Goal: Task Accomplishment & Management: Use online tool/utility

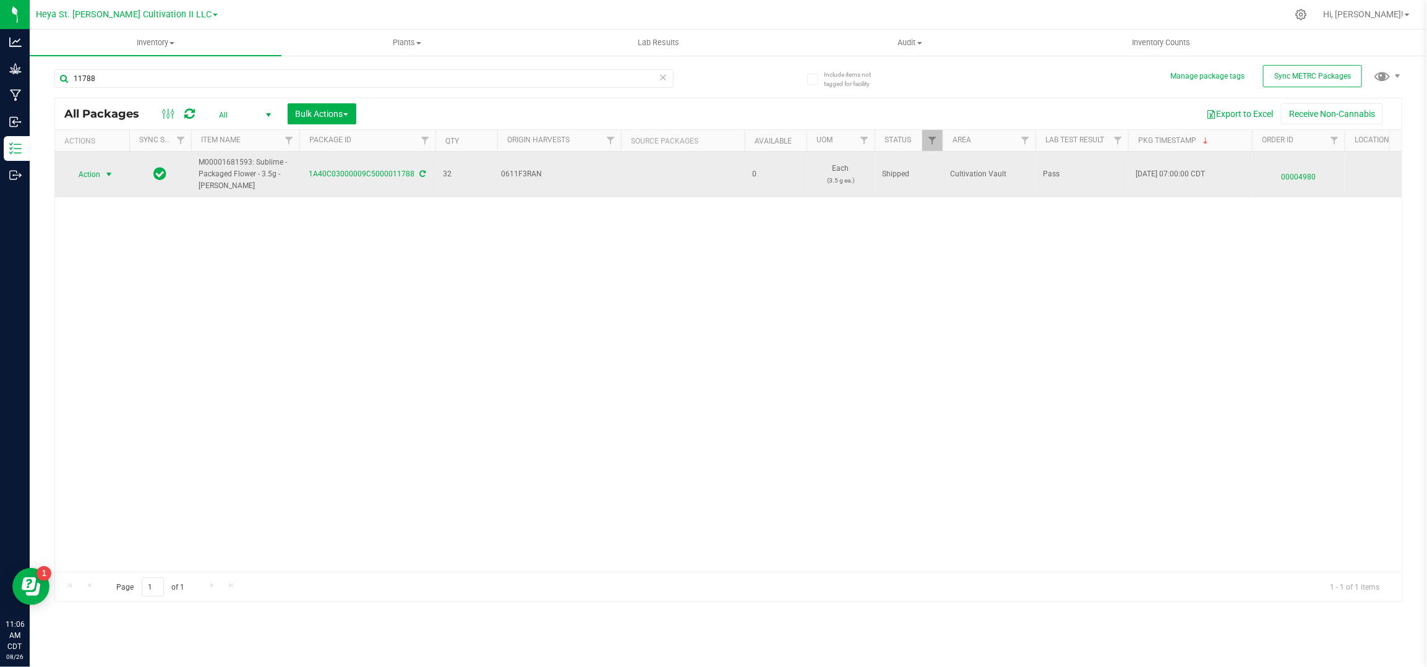
type input "11788"
click at [99, 176] on span "Action" at bounding box center [83, 174] width 33 height 17
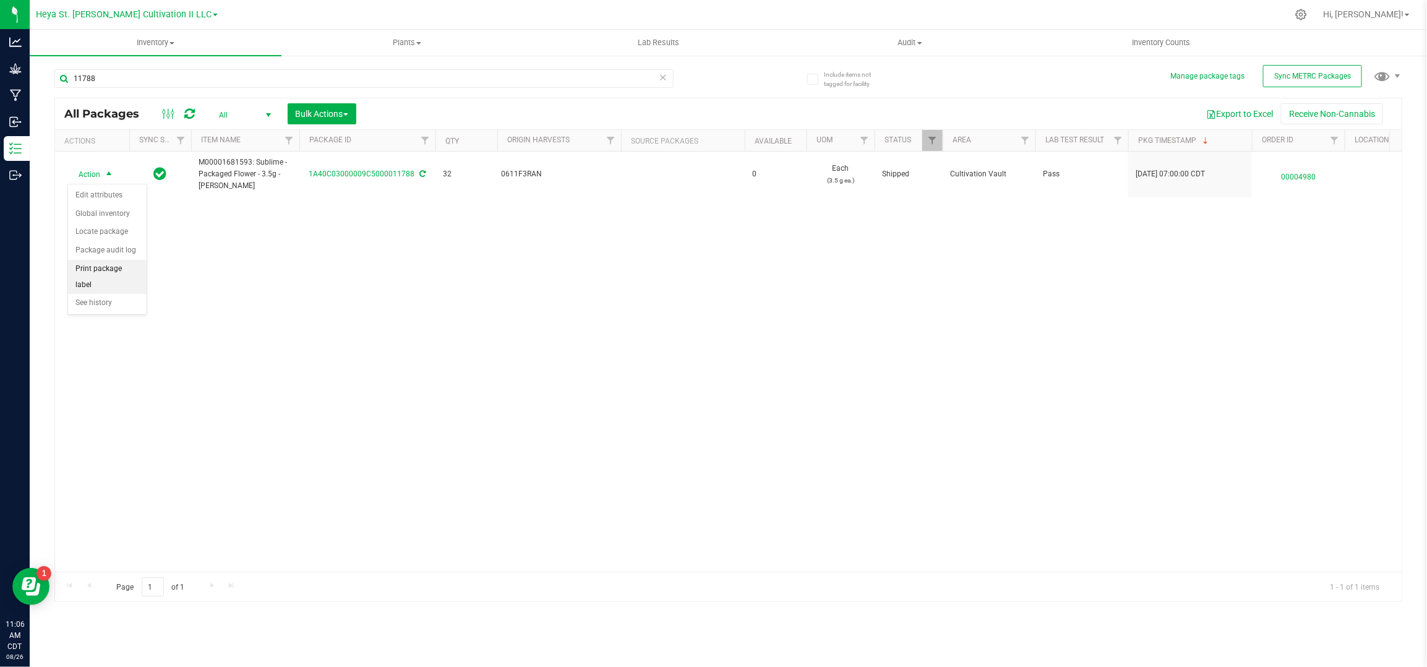
drag, startPoint x: 80, startPoint y: 259, endPoint x: 84, endPoint y: 276, distance: 17.6
click at [84, 276] on ul "Edit attributes Global inventory Locate package Package audit log Print package…" at bounding box center [107, 249] width 79 height 126
click at [84, 273] on li "Print package label" at bounding box center [107, 277] width 79 height 34
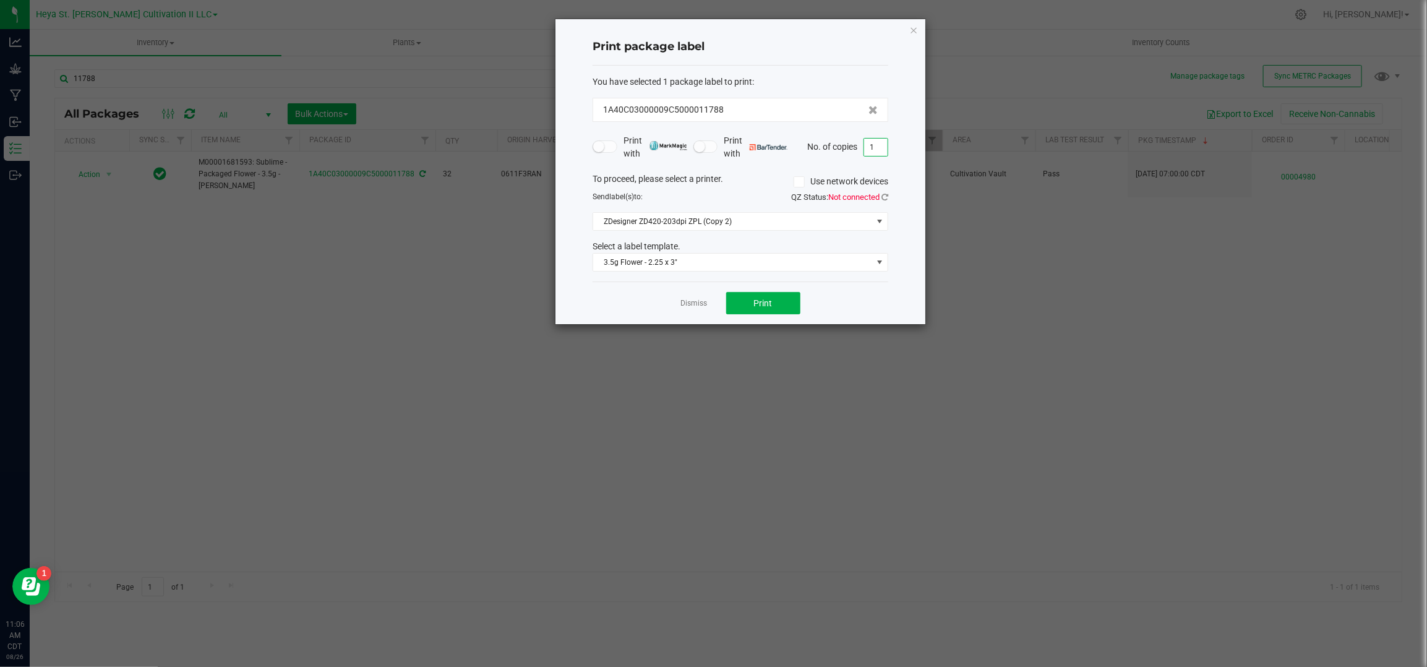
click at [876, 140] on input "1" at bounding box center [876, 147] width 24 height 17
type input "32"
click at [894, 199] on div "QZ Status: Not connected" at bounding box center [818, 197] width 157 height 12
click at [890, 199] on div "QZ Status: Not connected" at bounding box center [818, 197] width 157 height 12
click at [891, 198] on div "QZ Status: Not connected" at bounding box center [818, 197] width 157 height 12
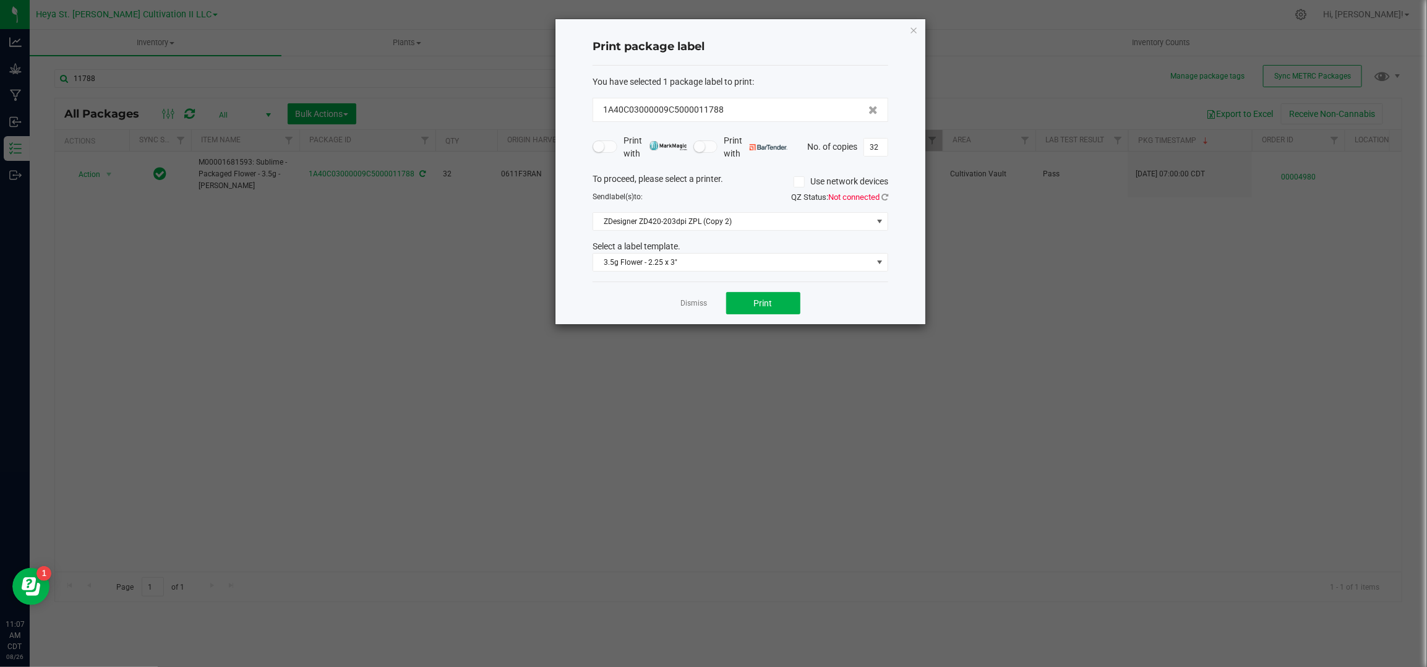
click at [890, 196] on div "QZ Status: Not connected" at bounding box center [818, 197] width 157 height 12
click at [888, 196] on icon at bounding box center [885, 197] width 7 height 8
click at [771, 301] on span "Print" at bounding box center [763, 303] width 19 height 10
